Goal: Transaction & Acquisition: Purchase product/service

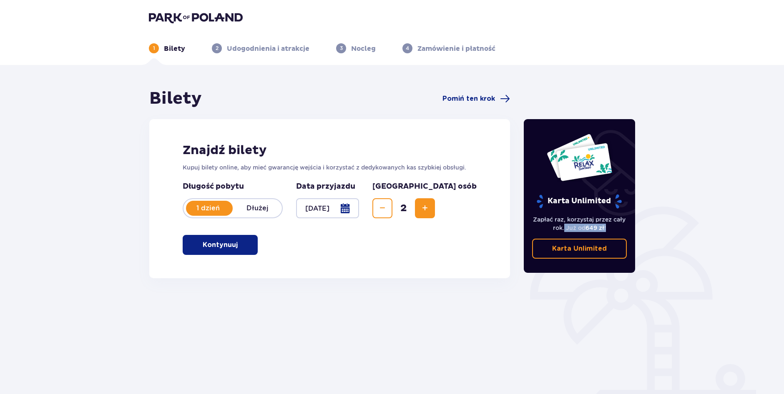
drag, startPoint x: 563, startPoint y: 224, endPoint x: 613, endPoint y: 231, distance: 50.5
click at [613, 231] on p "Zapłać raz, korzystaj przez cały rok. Już od 649 zł !" at bounding box center [579, 224] width 95 height 17
click at [619, 227] on p "Zapłać raz, korzystaj przez cały rok. Już od 649 zł !" at bounding box center [579, 224] width 95 height 17
click at [237, 246] on span "button" at bounding box center [239, 245] width 10 height 10
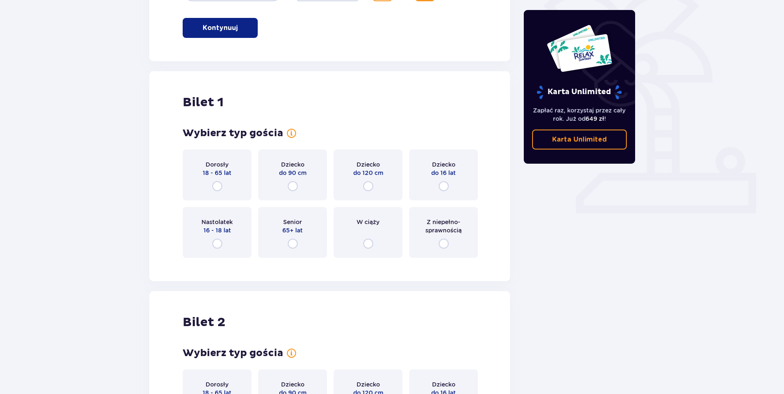
scroll to position [237, 0]
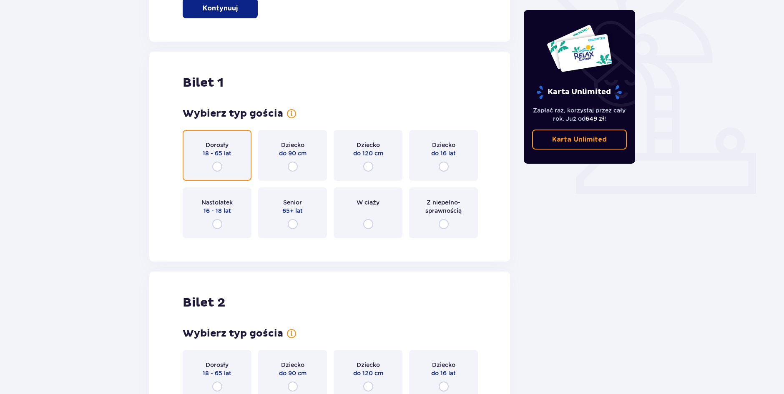
click at [217, 166] on input "radio" at bounding box center [217, 167] width 10 height 10
radio input "true"
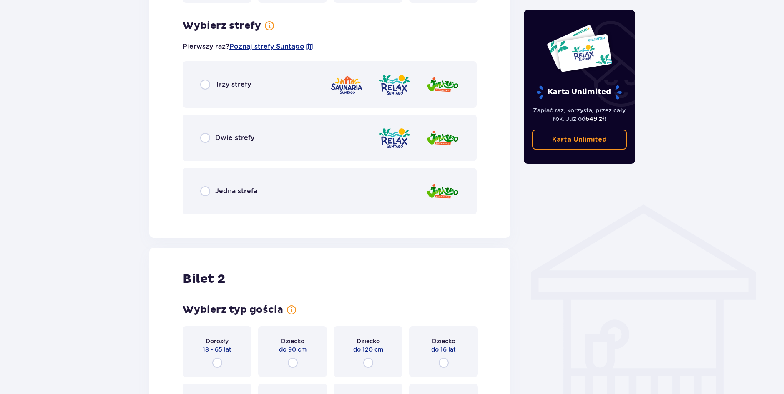
scroll to position [440, 0]
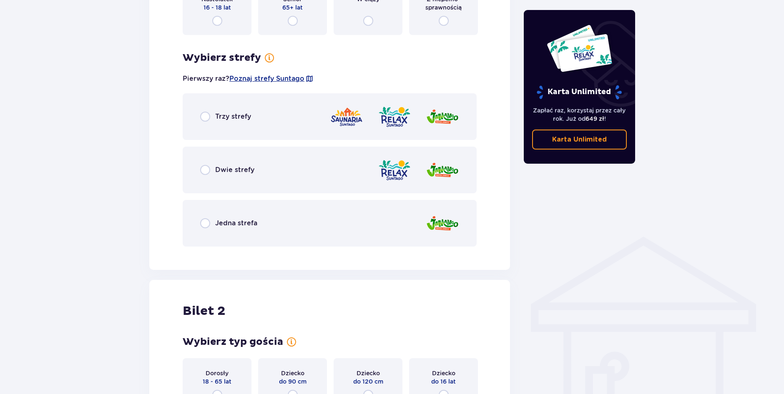
click at [213, 117] on div "Trzy strefy" at bounding box center [225, 117] width 51 height 10
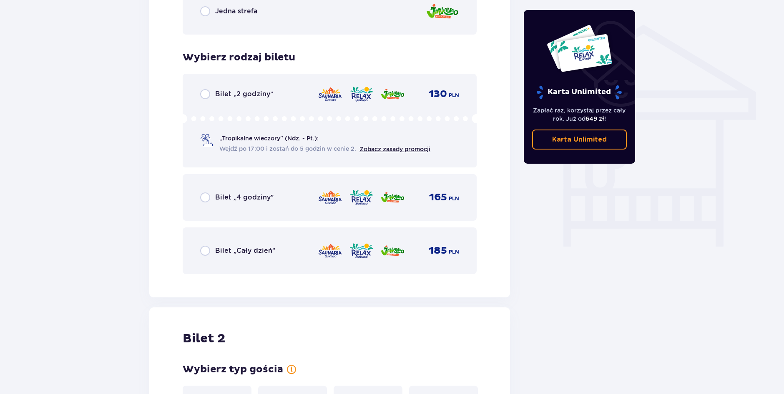
scroll to position [652, 0]
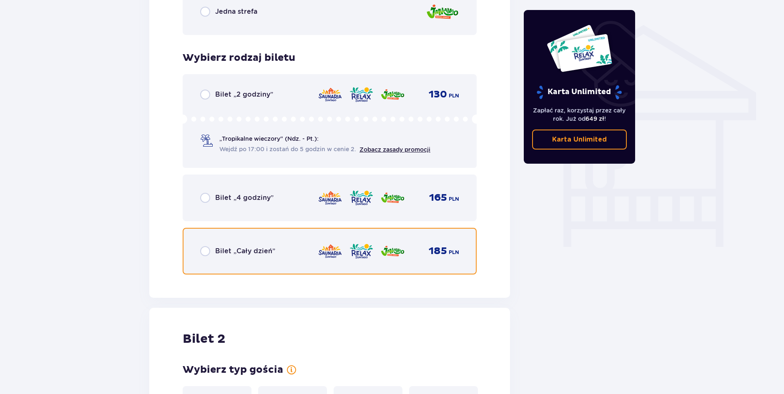
click at [205, 251] on input "radio" at bounding box center [205, 251] width 10 height 10
radio input "true"
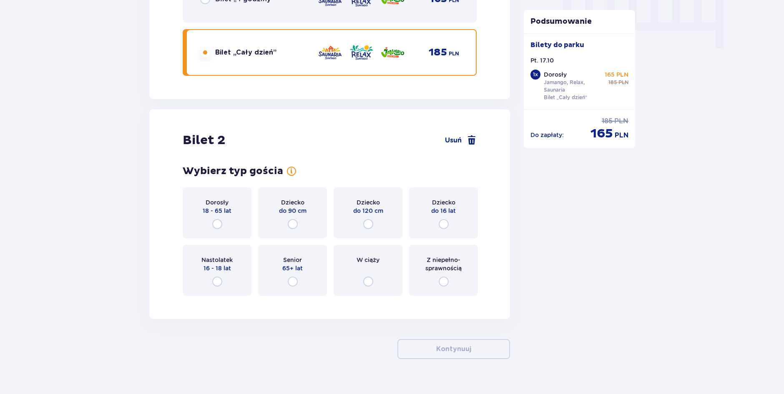
scroll to position [866, 0]
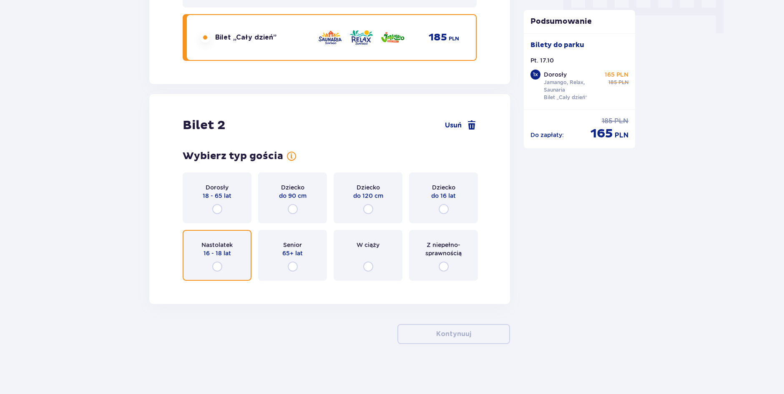
click at [221, 265] on input "radio" at bounding box center [217, 267] width 10 height 10
radio input "true"
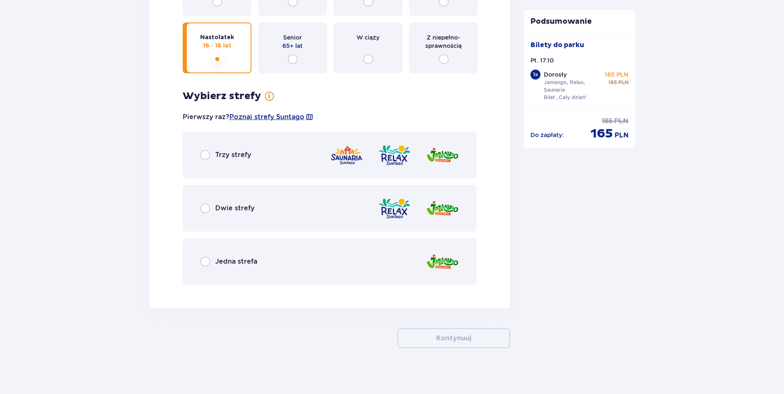
scroll to position [1078, 0]
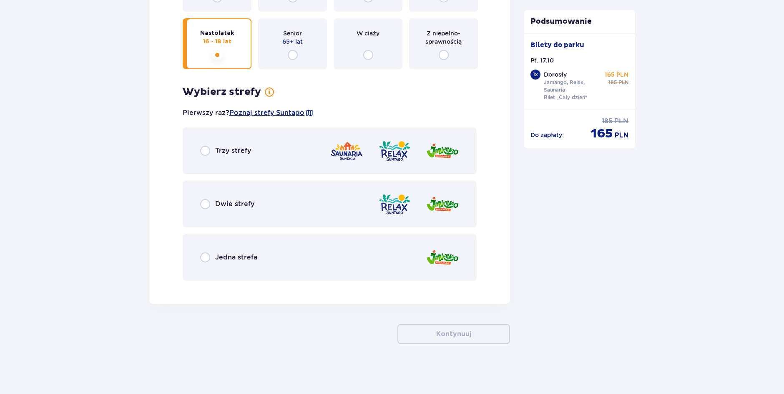
click at [211, 162] on div "Trzy strefy" at bounding box center [330, 151] width 294 height 47
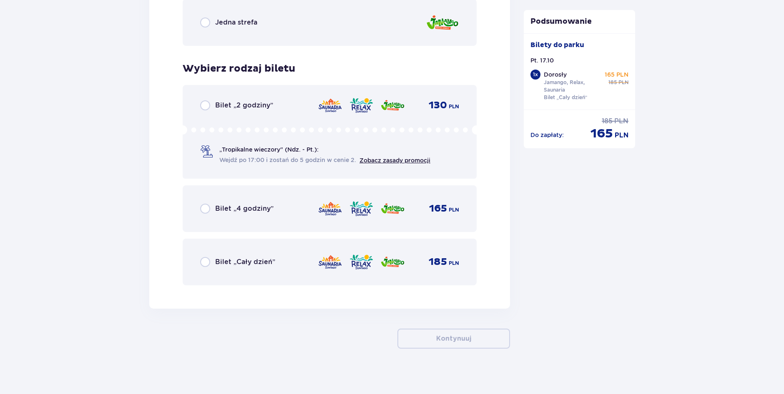
scroll to position [1318, 0]
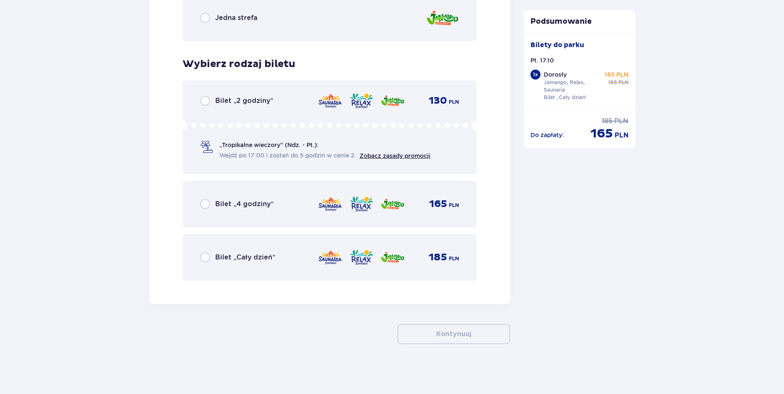
click at [230, 245] on div "Bilet „Cały dzień” 185 PLN" at bounding box center [330, 257] width 294 height 47
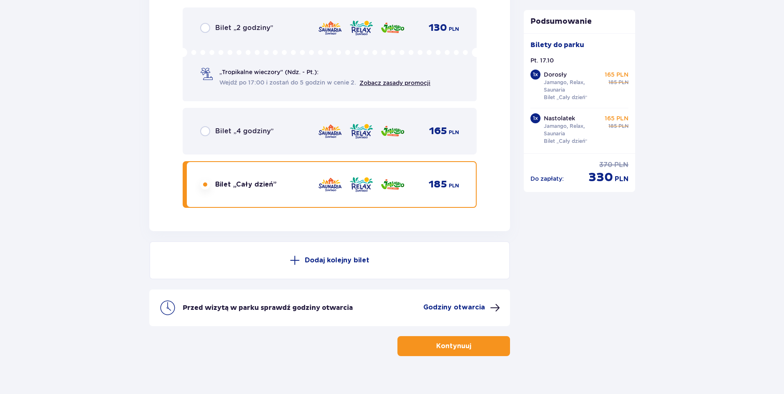
scroll to position [1403, 0]
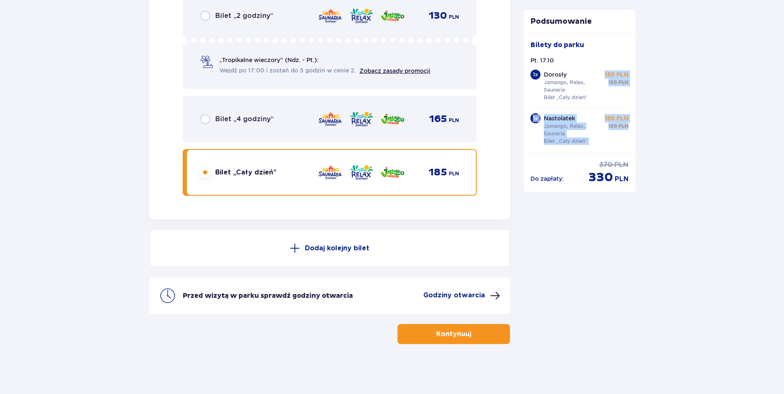
drag, startPoint x: 602, startPoint y: 72, endPoint x: 632, endPoint y: 128, distance: 63.4
click at [632, 128] on div "Bilety do parku Pt. 17.10 1 x Dorosły Jamango, Relax, Saunaria Bilet „Cały dzie…" at bounding box center [580, 93] width 112 height 120
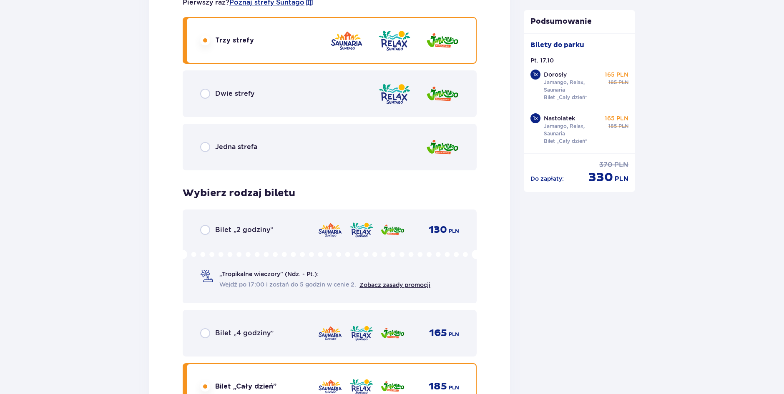
scroll to position [1153, 0]
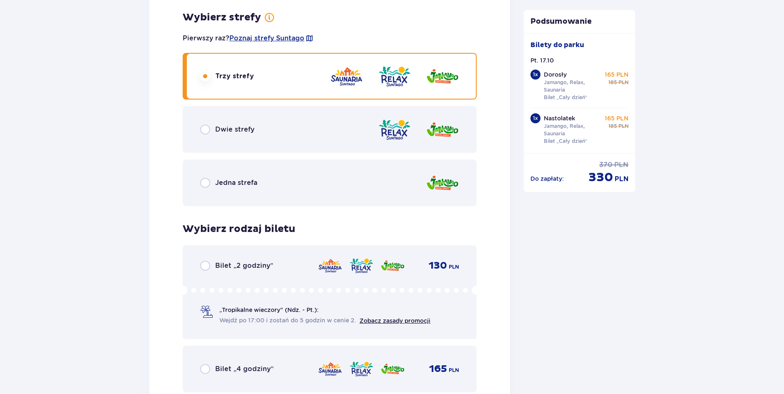
click at [293, 122] on div "Dwie strefy" at bounding box center [330, 129] width 294 height 47
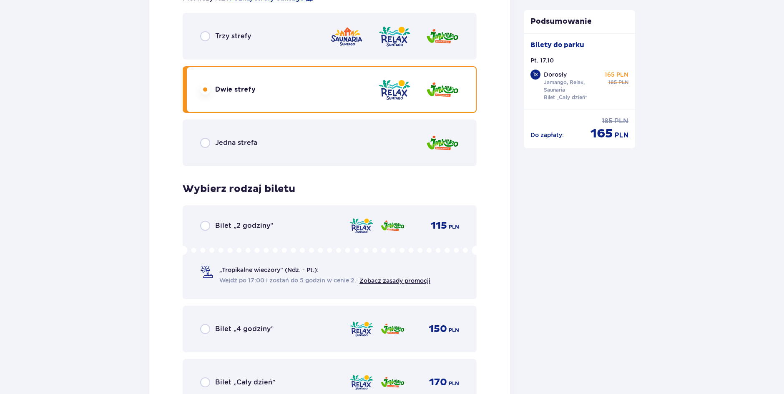
scroll to position [1151, 0]
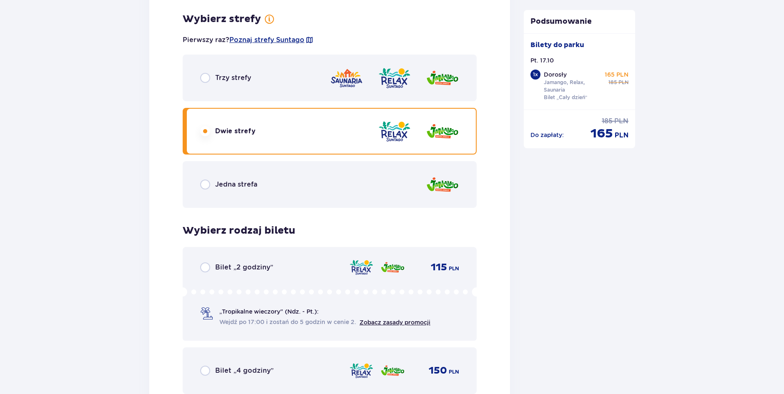
drag, startPoint x: 239, startPoint y: 89, endPoint x: 245, endPoint y: 88, distance: 5.9
click at [239, 89] on div "Trzy strefy" at bounding box center [330, 78] width 294 height 47
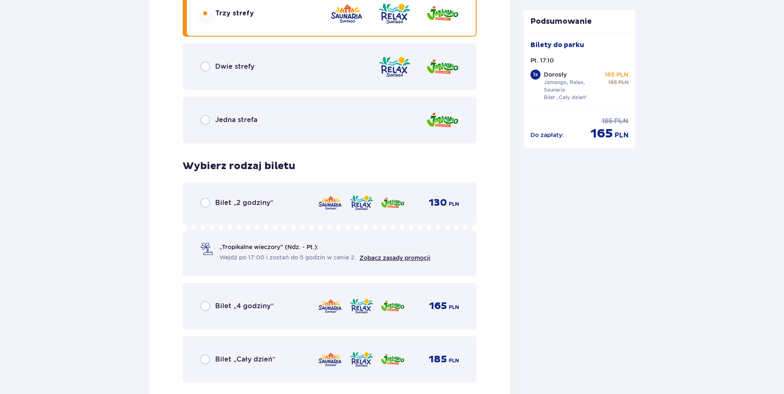
scroll to position [1234, 0]
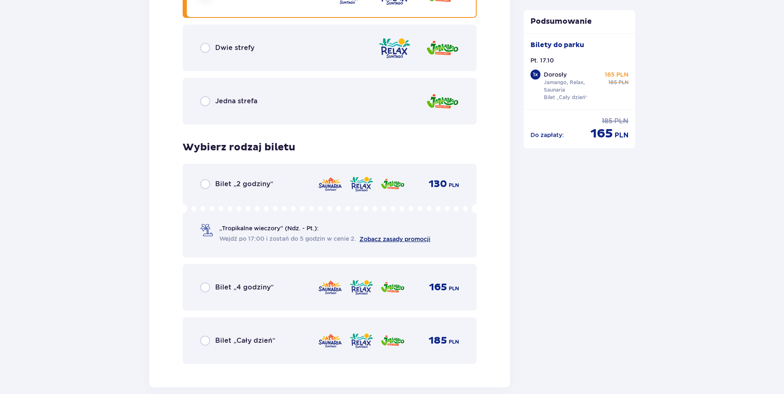
click at [382, 237] on link "Zobacz zasady promocji" at bounding box center [394, 239] width 71 height 7
click at [211, 186] on div "Bilet „2 godziny”" at bounding box center [236, 184] width 73 height 10
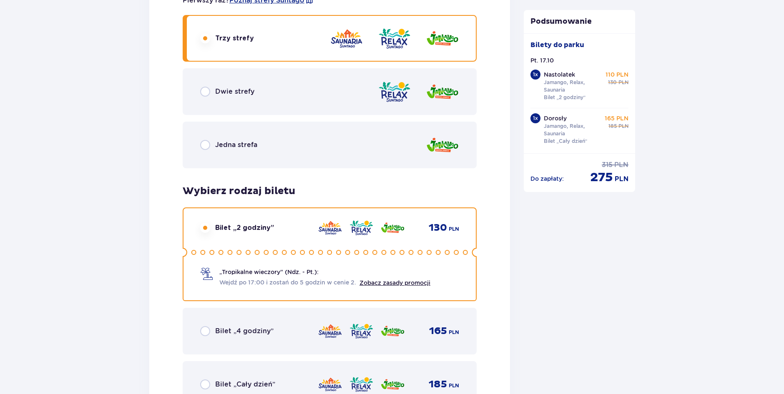
scroll to position [1236, 0]
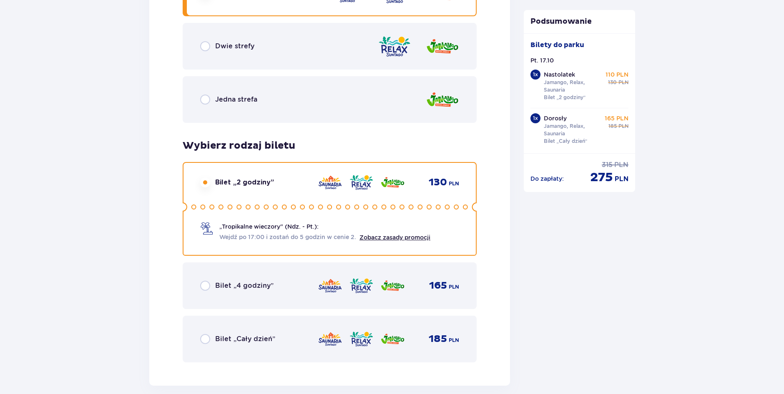
click at [239, 336] on p "Bilet „Cały dzień”" at bounding box center [245, 339] width 60 height 9
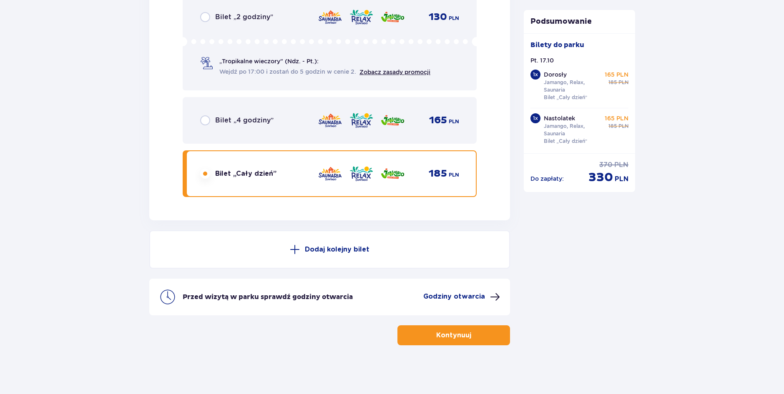
scroll to position [1403, 0]
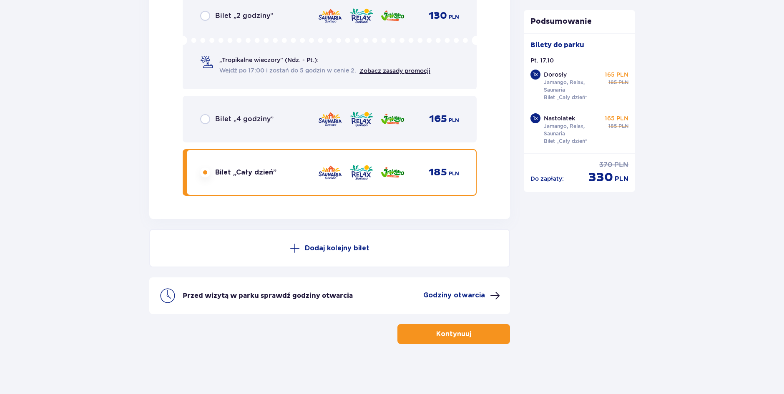
click at [443, 338] on p "Kontynuuj" at bounding box center [453, 334] width 35 height 9
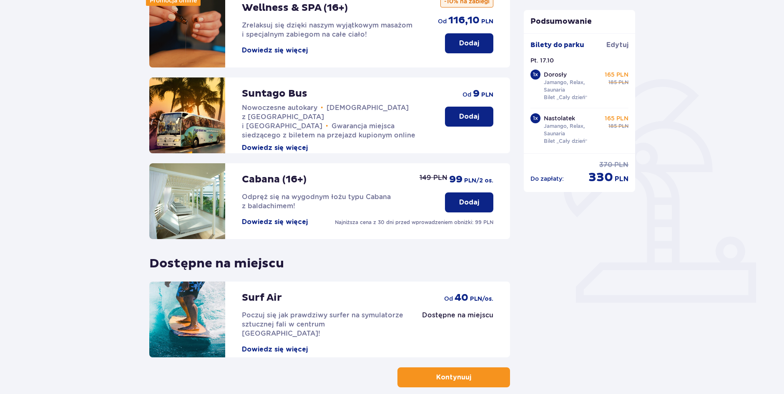
scroll to position [171, 0]
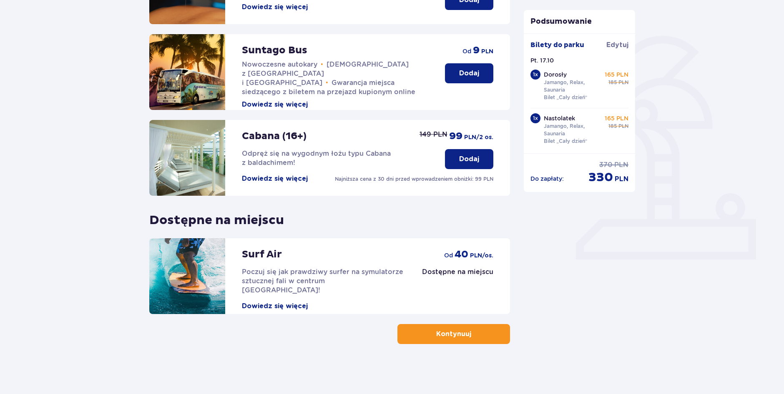
click at [437, 339] on p "Kontynuuj" at bounding box center [453, 334] width 35 height 9
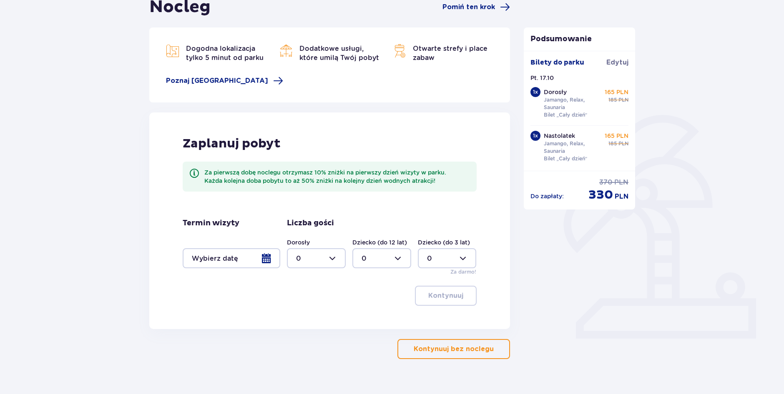
scroll to position [107, 0]
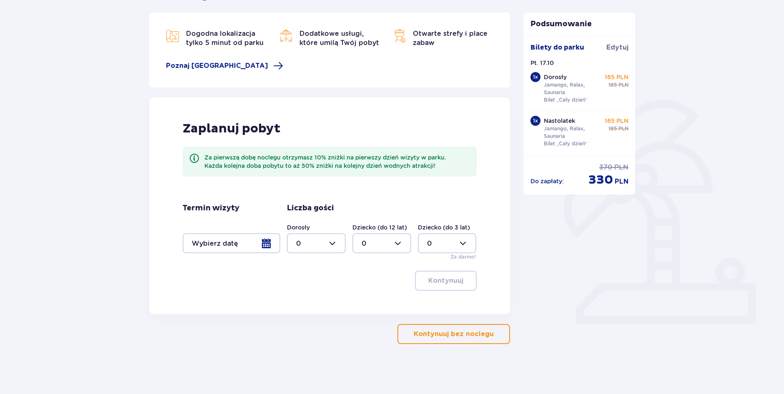
click at [241, 244] on div at bounding box center [232, 244] width 98 height 20
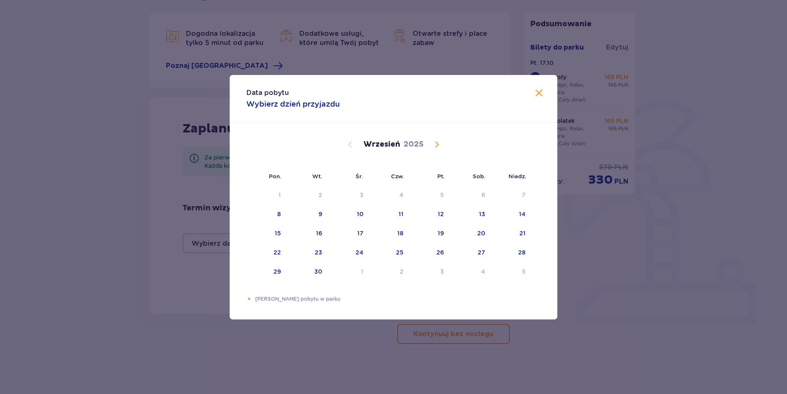
click at [435, 144] on span "Calendar" at bounding box center [437, 145] width 10 height 10
click at [432, 234] on div "Choose piątek, 17 października 2025 as your check-in date. It’s available." at bounding box center [433, 233] width 5 height 5
click at [537, 93] on span at bounding box center [539, 93] width 10 height 10
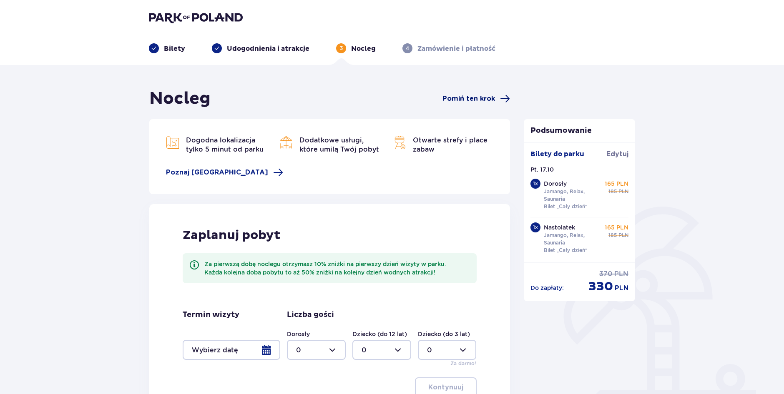
click at [469, 100] on span "Pomiń ten krok" at bounding box center [468, 98] width 53 height 9
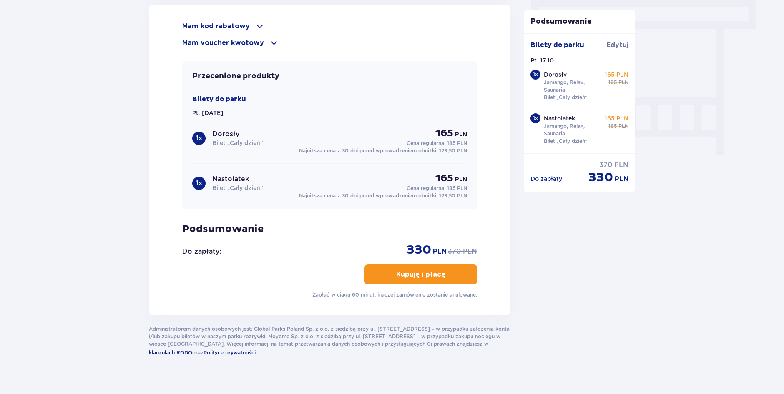
scroll to position [755, 0]
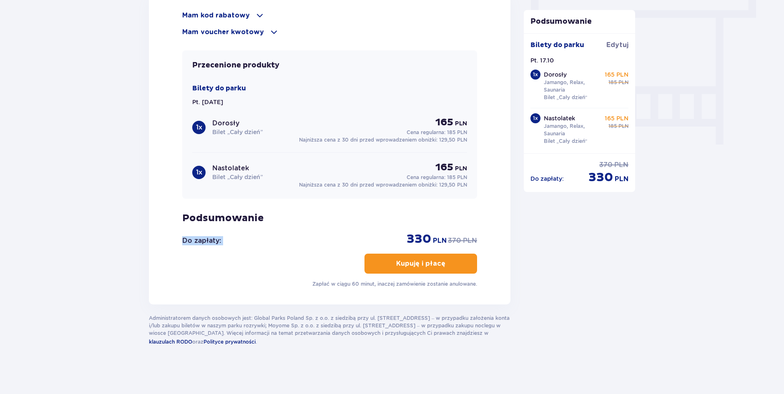
drag, startPoint x: 403, startPoint y: 235, endPoint x: 479, endPoint y: 208, distance: 80.7
click at [479, 208] on div "Mam kod rabatowy Zastosuj Mam voucher kwotowy Zastosuj Przecenione produkty Bil…" at bounding box center [330, 149] width 362 height 311
click at [478, 208] on div "Mam kod rabatowy Zastosuj Mam voucher kwotowy Zastosuj Przecenione produkty Bil…" at bounding box center [330, 149] width 362 height 311
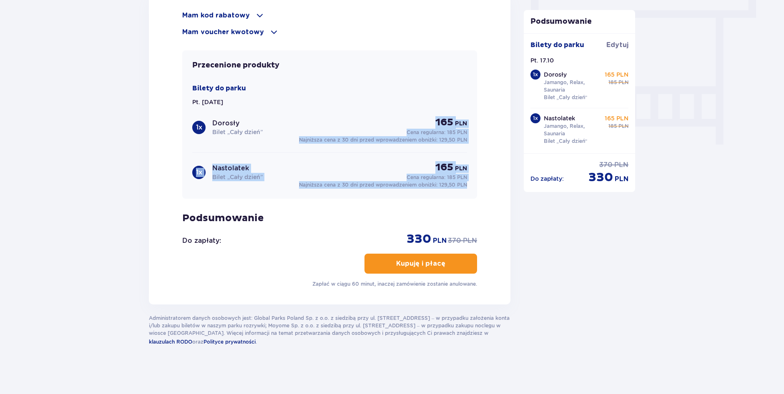
drag, startPoint x: 434, startPoint y: 125, endPoint x: 486, endPoint y: 181, distance: 77.0
click at [486, 181] on div "Mam kod rabatowy Zastosuj Mam voucher kwotowy Zastosuj Przecenione produkty Bil…" at bounding box center [330, 149] width 362 height 311
click at [286, 177] on div "1 x Nastolatek Bilet „Cały dzień” 165 PLN Cena regularna: 185 PLN" at bounding box center [329, 171] width 275 height 20
click at [234, 167] on p "Nastolatek" at bounding box center [230, 168] width 37 height 9
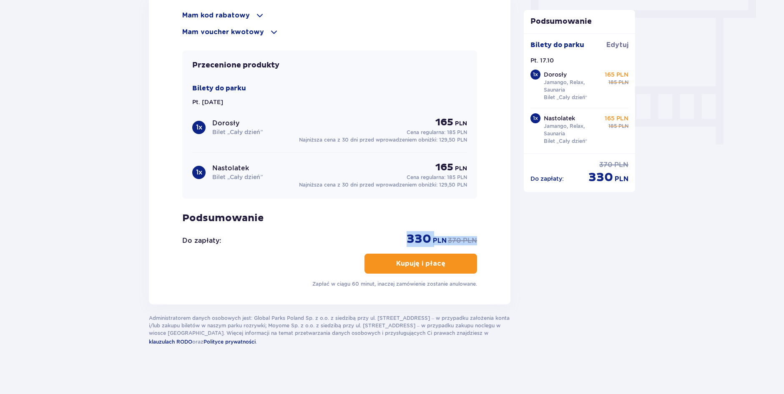
drag, startPoint x: 404, startPoint y: 238, endPoint x: 500, endPoint y: 234, distance: 96.0
click at [500, 234] on div "Mam kod rabatowy Zastosuj Mam voucher kwotowy Zastosuj Przecenione produkty Bil…" at bounding box center [330, 149] width 362 height 311
click at [448, 229] on div "Mam kod rabatowy Zastosuj Mam voucher kwotowy Zastosuj Przecenione produkty Bil…" at bounding box center [329, 149] width 295 height 278
click at [419, 236] on p "330" at bounding box center [419, 239] width 25 height 16
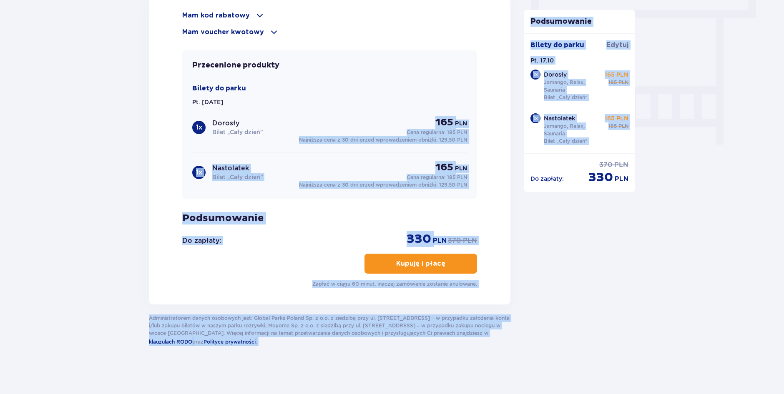
drag, startPoint x: 434, startPoint y: 121, endPoint x: 495, endPoint y: 142, distance: 64.3
click at [484, 210] on div "Mam kod rabatowy Zastosuj Mam voucher kwotowy Zastosuj Przecenione produkty Bil…" at bounding box center [330, 149] width 362 height 311
click at [449, 199] on div "Mam kod rabatowy Zastosuj Mam voucher kwotowy Zastosuj Przecenione produkty Bil…" at bounding box center [329, 149] width 295 height 278
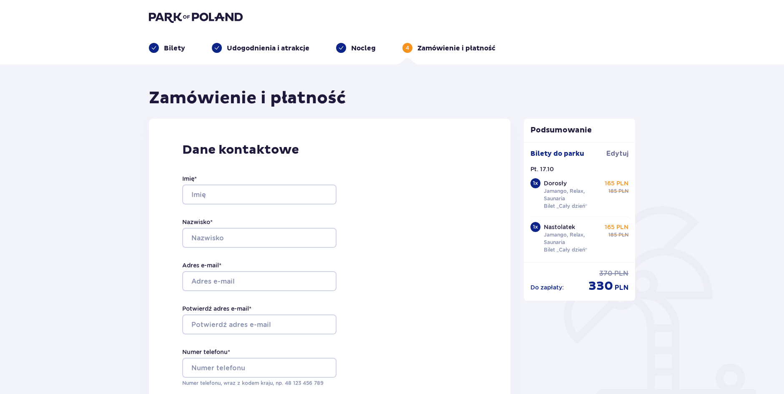
scroll to position [0, 0]
